Goal: Find specific page/section

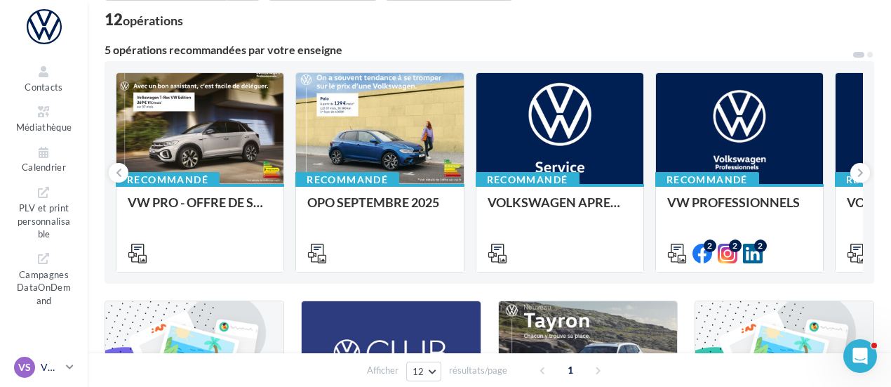
scroll to position [140, 0]
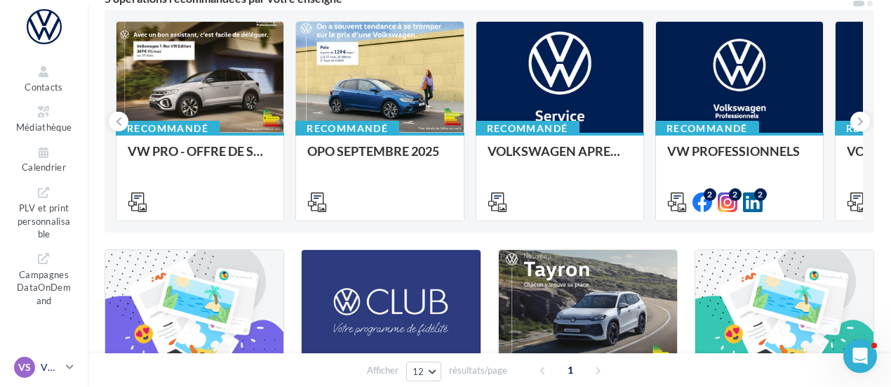
click at [55, 360] on div "VS VW St-Fons vw-stf-gru" at bounding box center [37, 366] width 46 height 21
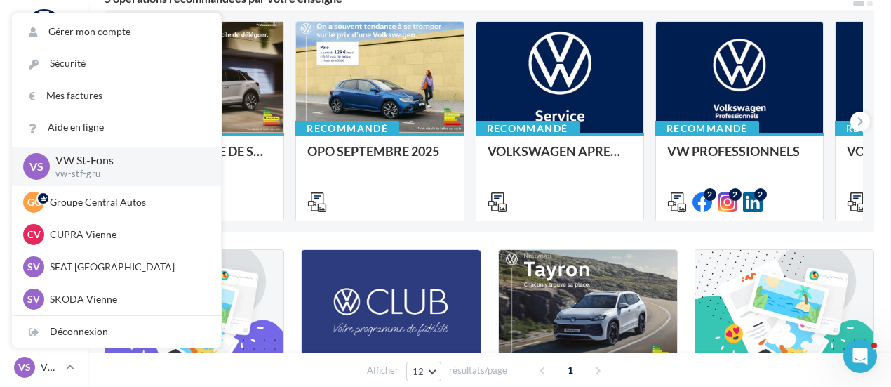
click at [83, 161] on p "VW St-Fons" at bounding box center [126, 160] width 143 height 16
click at [287, 236] on div "Filtrer par canal Filtrer par catégorie 12 opérations 5 opérations recommandées…" at bounding box center [490, 326] width 770 height 801
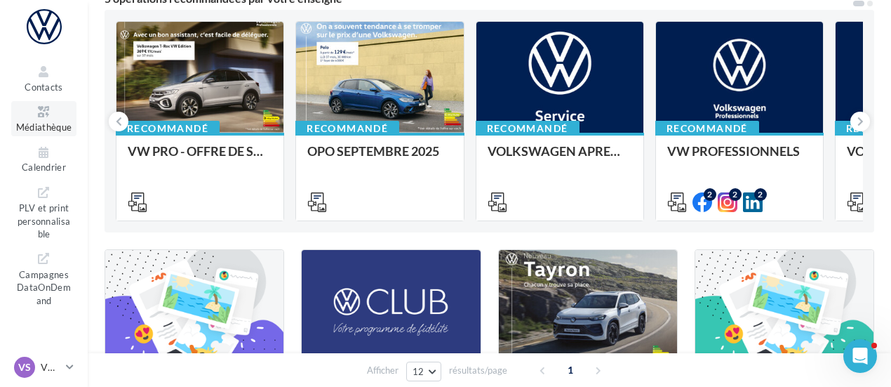
click at [49, 129] on span "Médiathèque" at bounding box center [44, 126] width 56 height 11
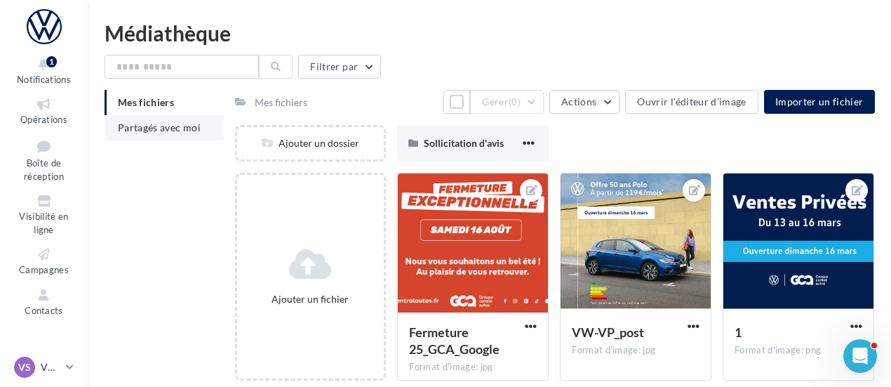
click at [160, 132] on span "Partagés avec moi" at bounding box center [159, 127] width 83 height 12
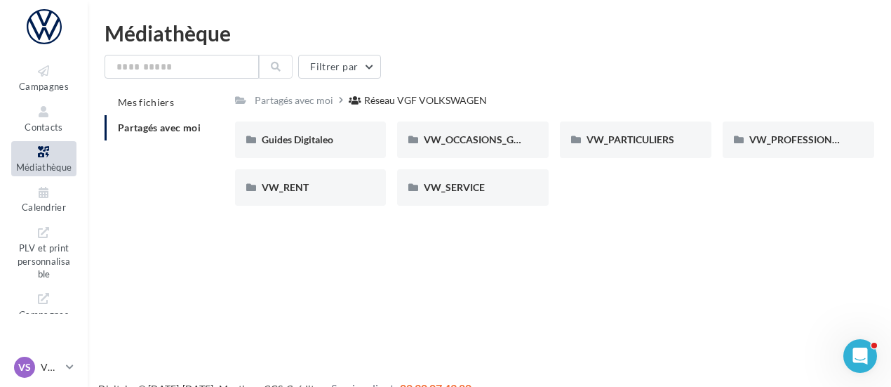
scroll to position [210, 0]
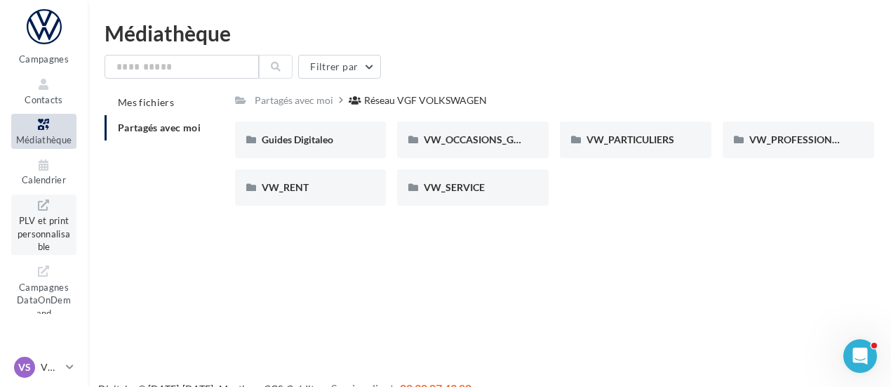
click at [53, 221] on span "PLV et print personnalisable" at bounding box center [44, 232] width 53 height 40
click at [46, 362] on p "VW St-Fons" at bounding box center [51, 367] width 20 height 14
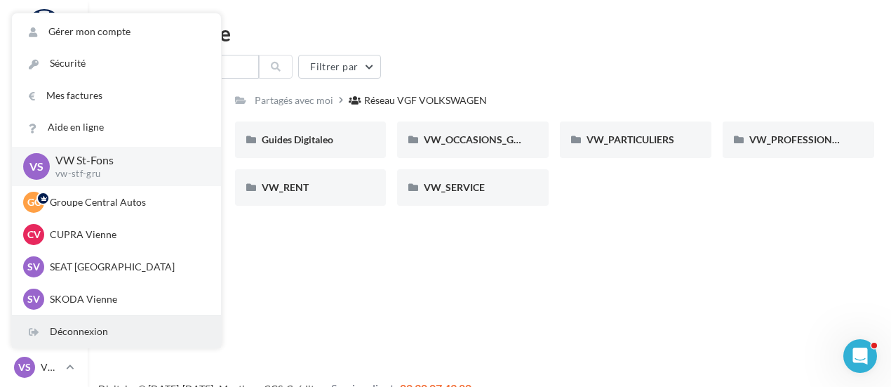
click at [50, 330] on div "Déconnexion" at bounding box center [116, 332] width 209 height 32
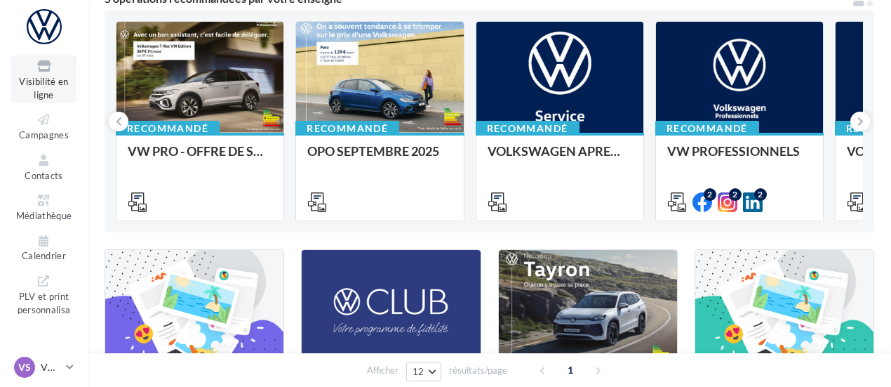
scroll to position [223, 0]
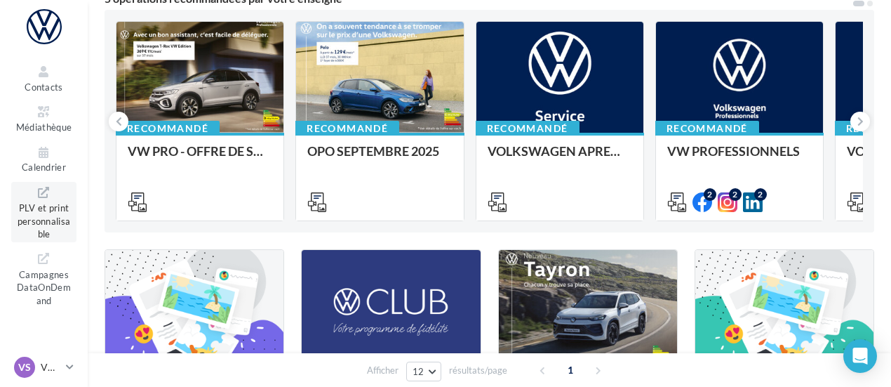
click at [52, 220] on span "PLV et print personnalisable" at bounding box center [44, 219] width 53 height 40
